Goal: Task Accomplishment & Management: Use online tool/utility

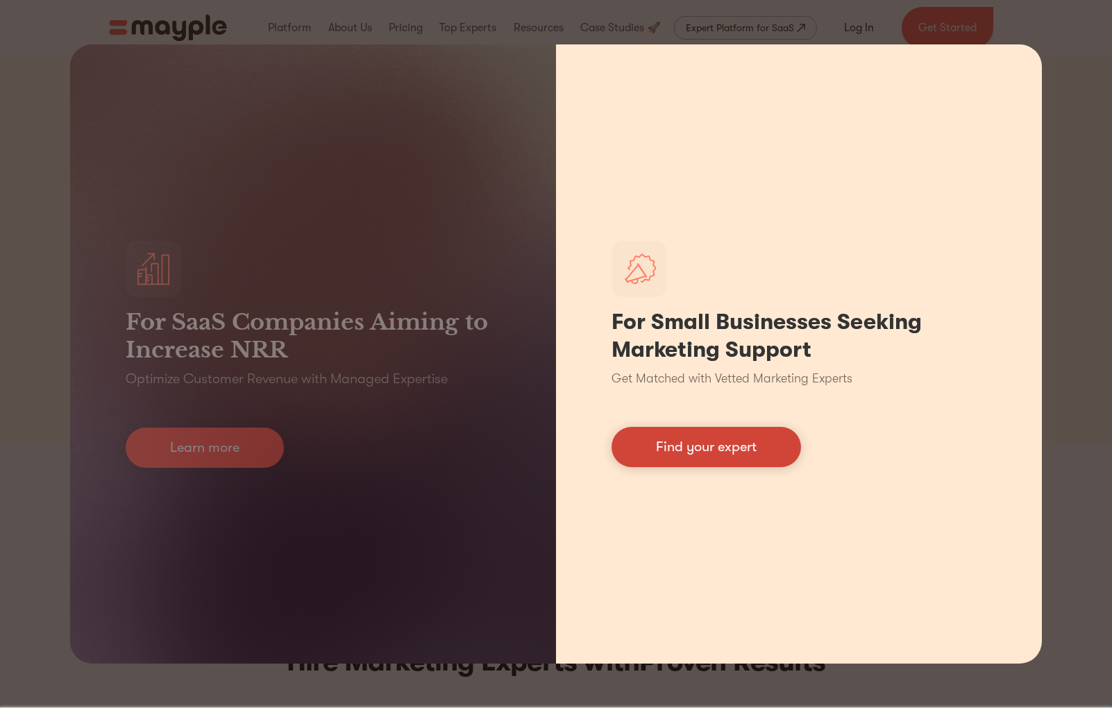
click at [669, 455] on link "Find your expert" at bounding box center [707, 447] width 190 height 40
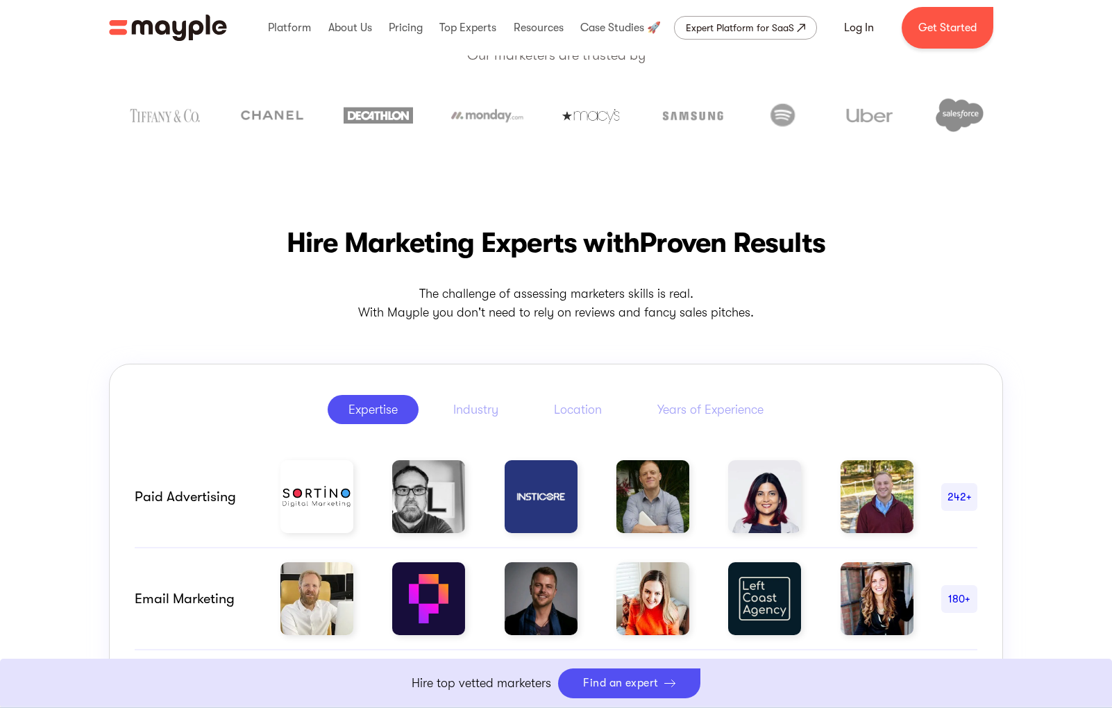
scroll to position [578, 0]
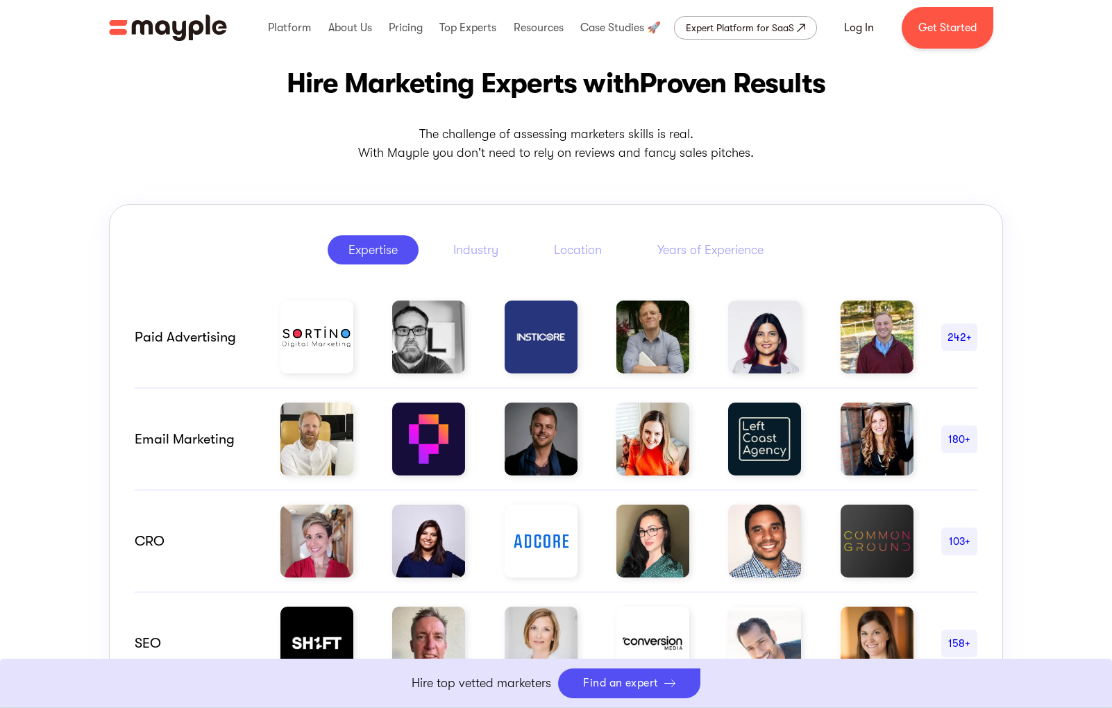
click at [954, 437] on div "180+" at bounding box center [959, 439] width 36 height 17
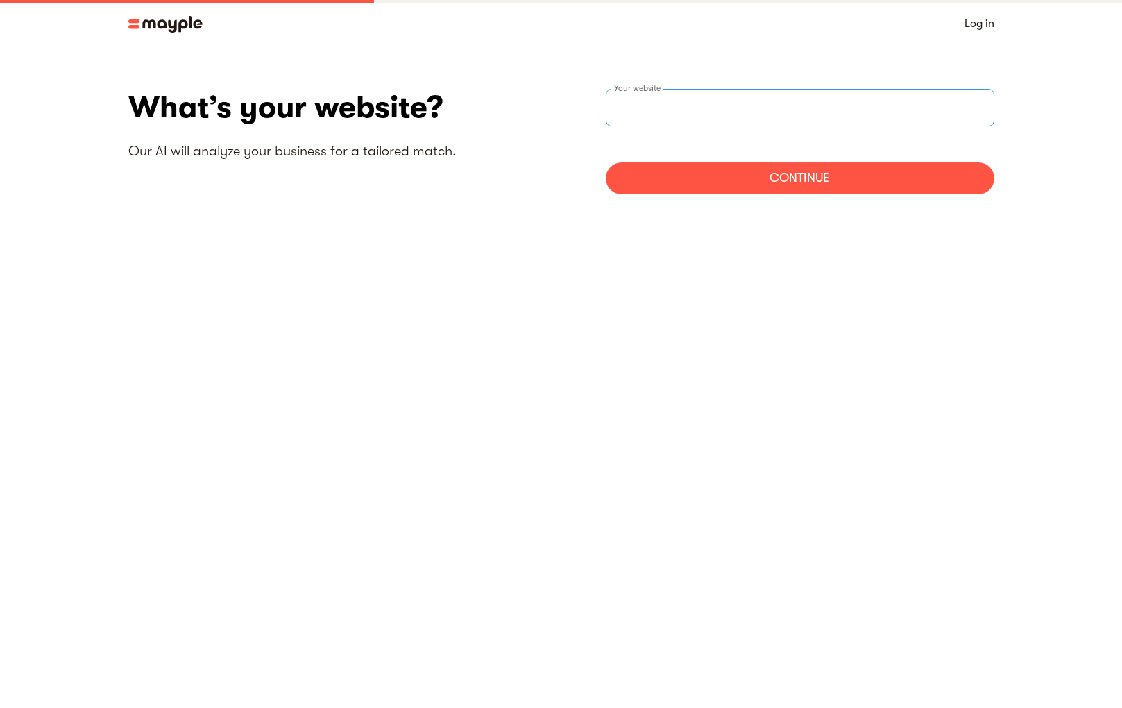
click at [690, 110] on input "websiteStep" at bounding box center [800, 107] width 389 height 37
type input "[URL][DOMAIN_NAME]"
click at [714, 194] on div "Continue" at bounding box center [800, 178] width 389 height 32
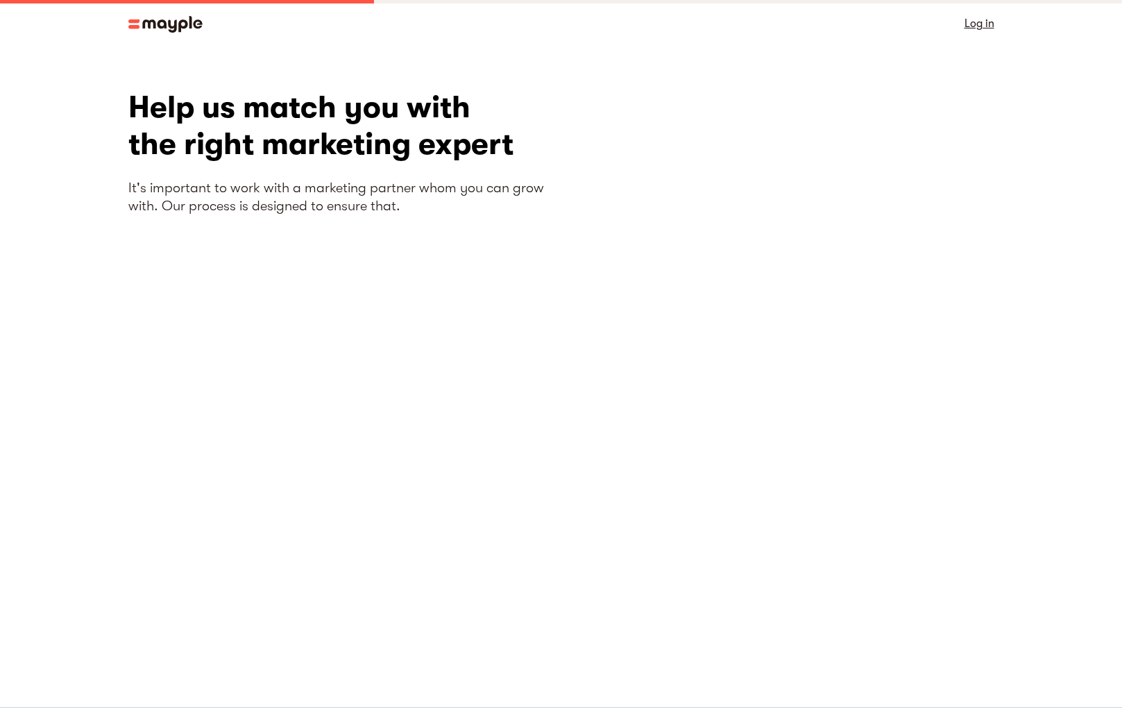
click at [1017, 311] on section "What’s your website? Our AI will analyze your business for a tailored match. [U…" at bounding box center [561, 341] width 1122 height 589
